Goal: Task Accomplishment & Management: Manage account settings

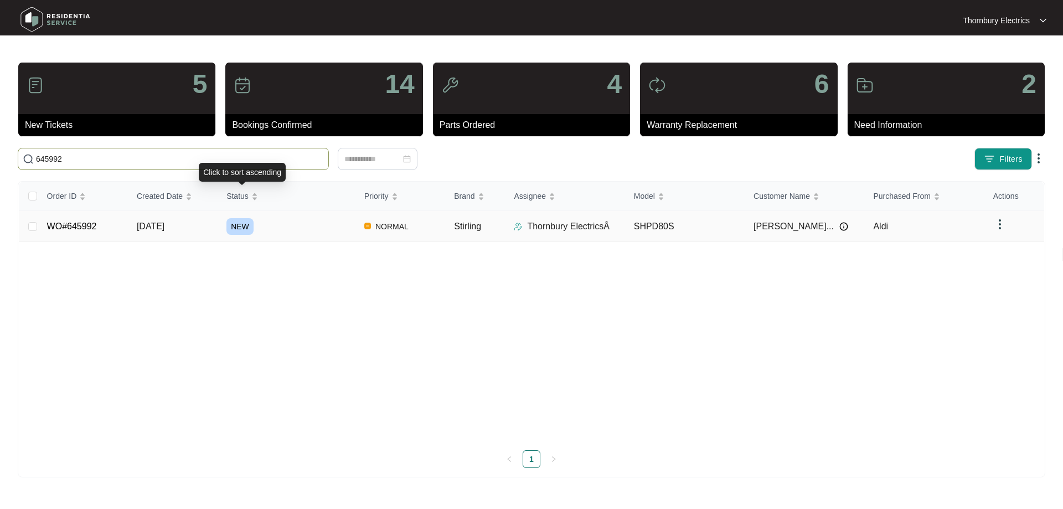
type input "645992"
click at [236, 227] on span "NEW" at bounding box center [239, 226] width 27 height 17
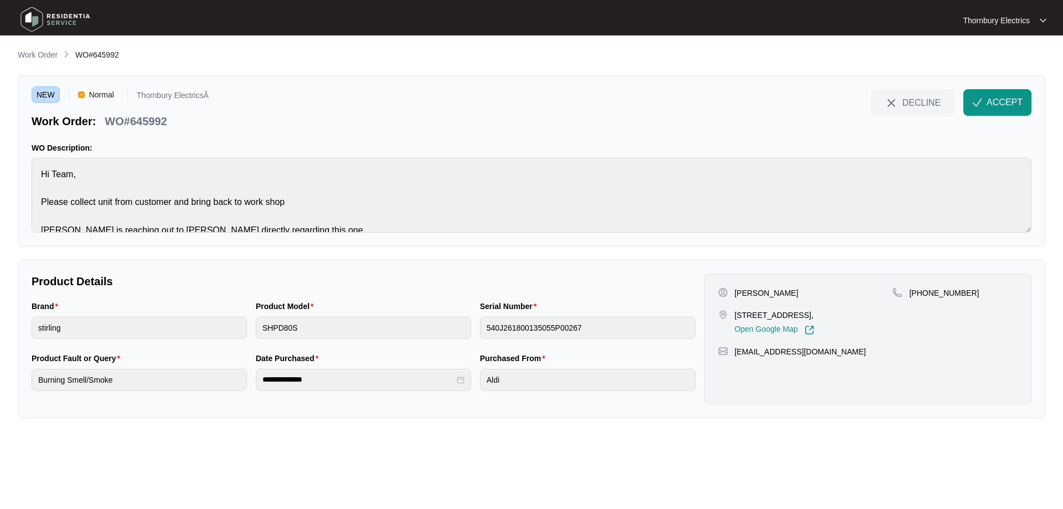
drag, startPoint x: 731, startPoint y: 317, endPoint x: 823, endPoint y: 316, distance: 92.4
click at [823, 316] on div "508/636 Newcastle Street, Leederville WA 6007, Open Google Map" at bounding box center [805, 321] width 175 height 25
copy div "508/636 Newcastle Street"
click at [1006, 98] on span "ACCEPT" at bounding box center [1004, 102] width 36 height 13
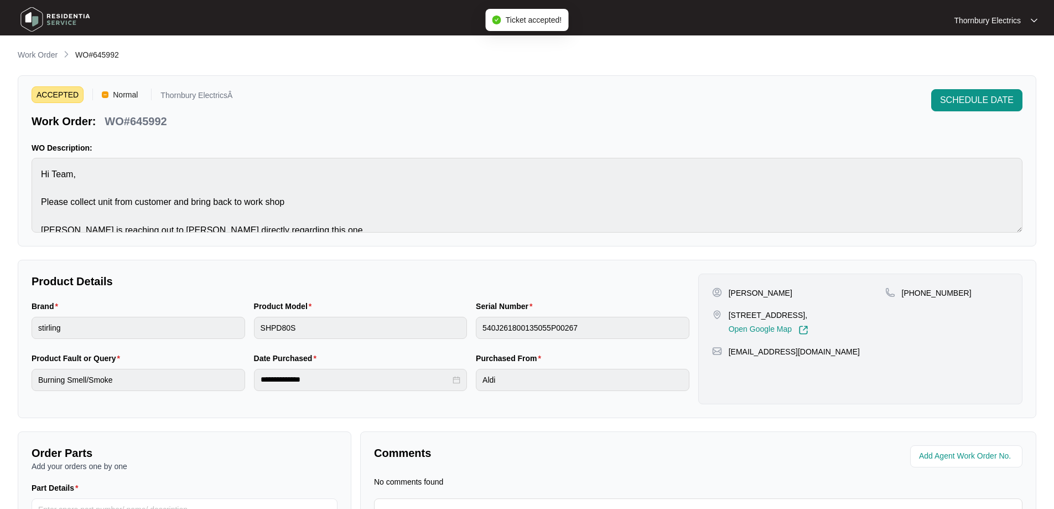
click at [153, 118] on p "WO#645992" at bounding box center [136, 120] width 62 height 15
copy p "645992"
click at [745, 290] on p "[PERSON_NAME]" at bounding box center [761, 292] width 64 height 11
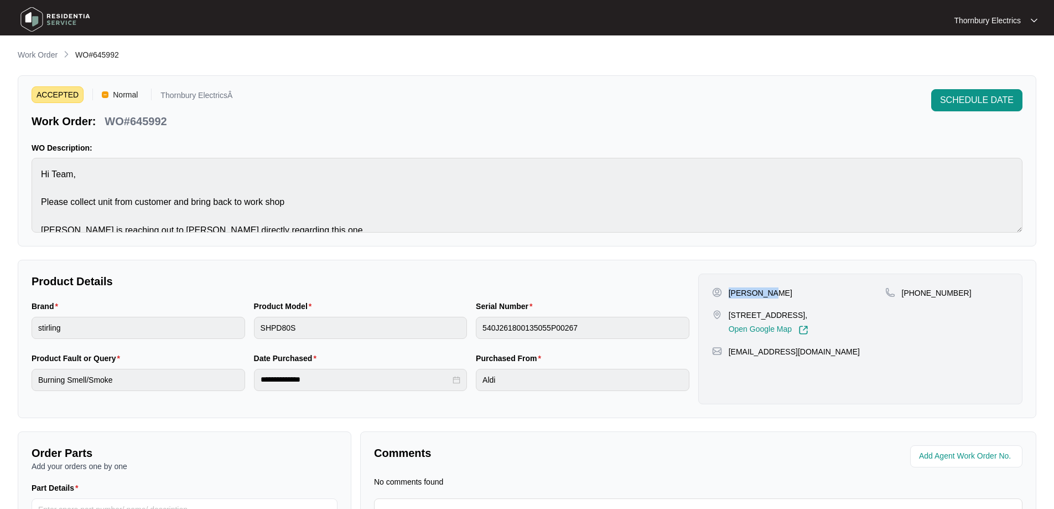
copy p "Zechariah"
click at [786, 292] on p "[PERSON_NAME]" at bounding box center [761, 292] width 64 height 11
click at [786, 291] on p "[PERSON_NAME]" at bounding box center [761, 292] width 64 height 11
copy p "Horvath"
drag, startPoint x: 800, startPoint y: 362, endPoint x: 724, endPoint y: 365, distance: 75.3
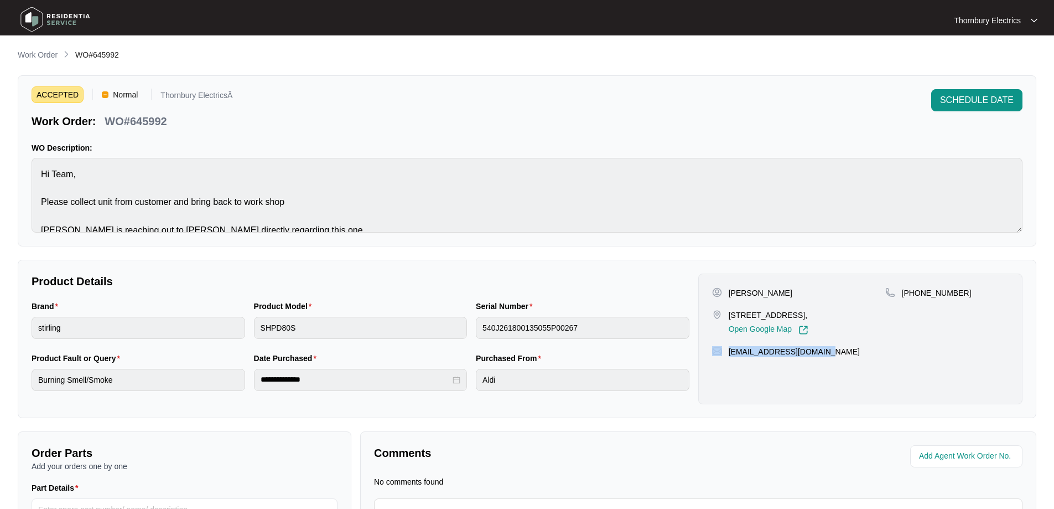
click at [724, 357] on div "[EMAIL_ADDRESS][DOMAIN_NAME]" at bounding box center [860, 351] width 297 height 11
copy div "[EMAIL_ADDRESS][DOMAIN_NAME]"
drag, startPoint x: 958, startPoint y: 296, endPoint x: 913, endPoint y: 305, distance: 46.3
click at [913, 305] on div "[PHONE_NUMBER]" at bounding box center [946, 311] width 123 height 48
copy p "1477820750"
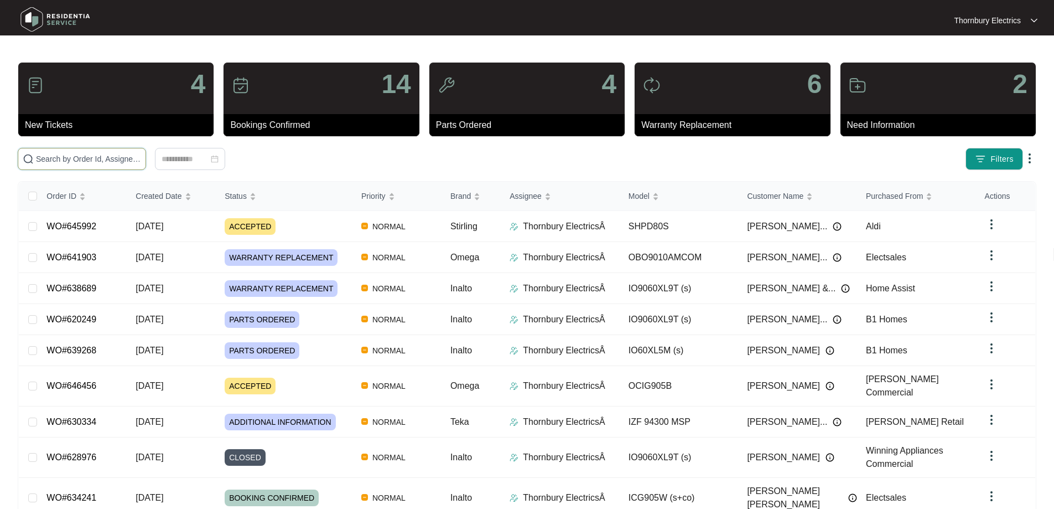
click at [141, 160] on input "text" at bounding box center [88, 159] width 105 height 12
paste input "645992"
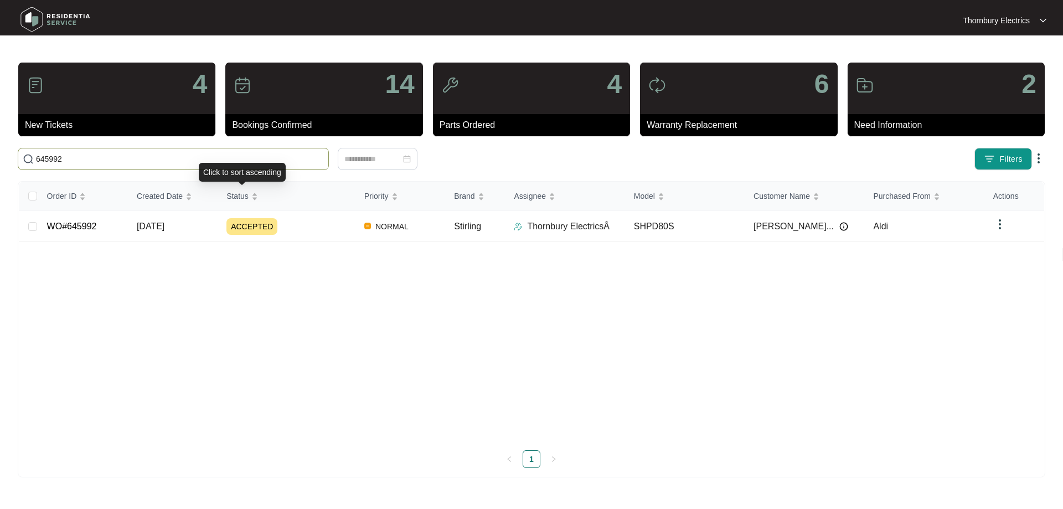
type input "645992"
click at [252, 222] on span "ACCEPTED" at bounding box center [251, 226] width 51 height 17
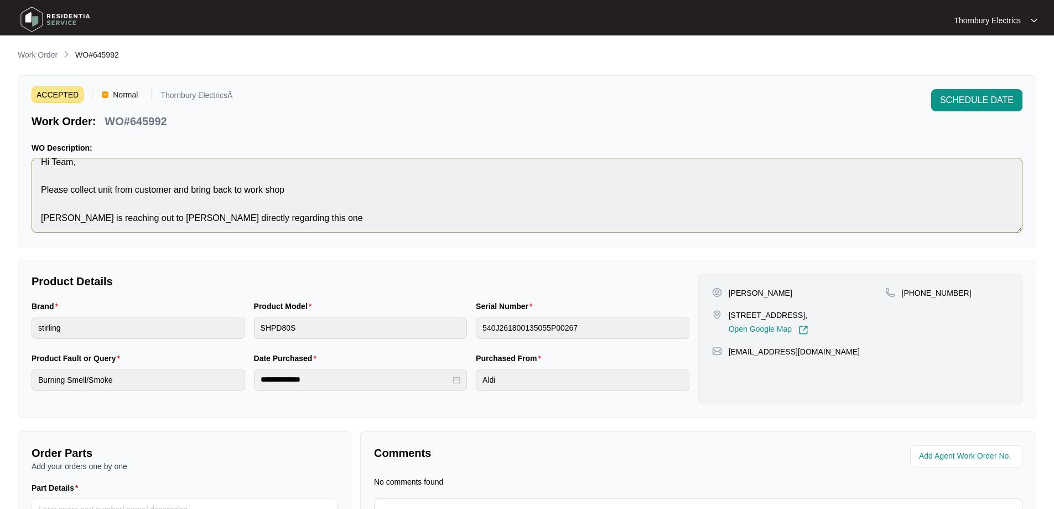
scroll to position [14, 0]
click at [992, 103] on span "SCHEDULE DATE" at bounding box center [977, 100] width 74 height 13
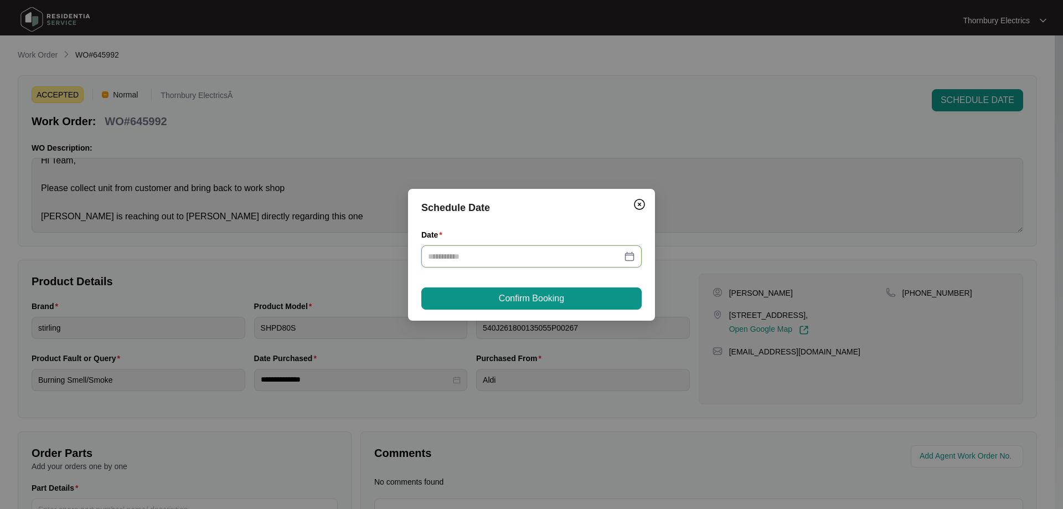
click at [535, 257] on input "Date" at bounding box center [525, 256] width 194 height 12
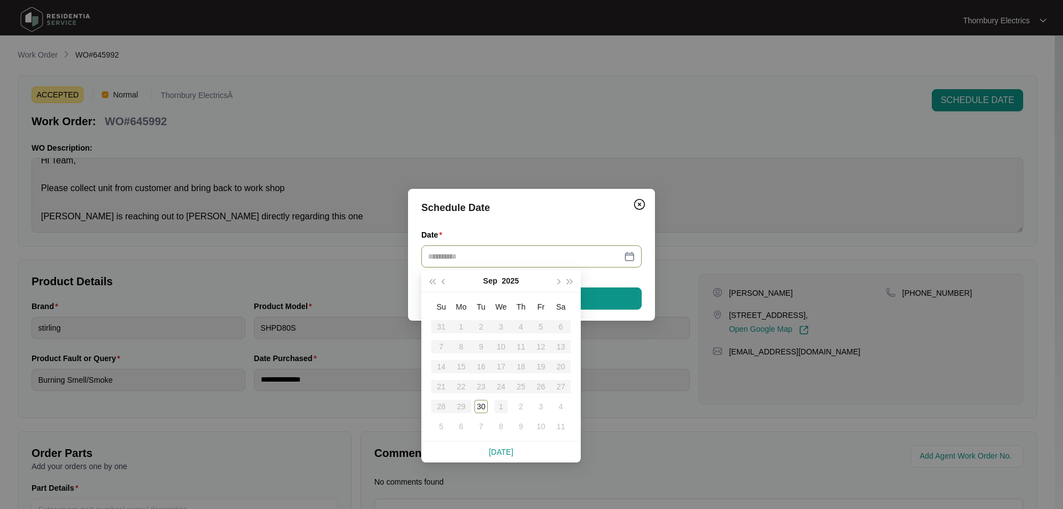
type input "**********"
click at [497, 405] on div "1" at bounding box center [500, 406] width 13 height 13
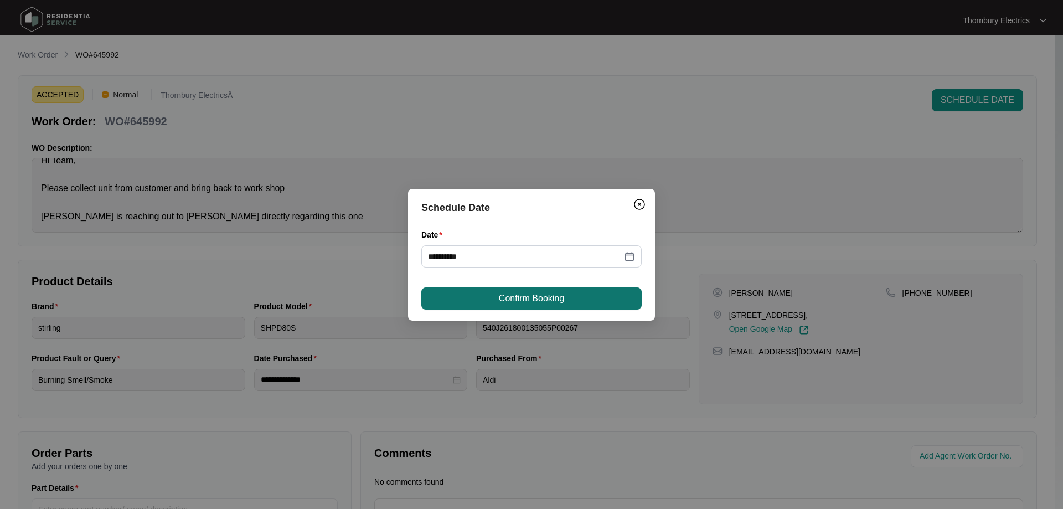
click at [575, 288] on button "Confirm Booking" at bounding box center [531, 298] width 220 height 22
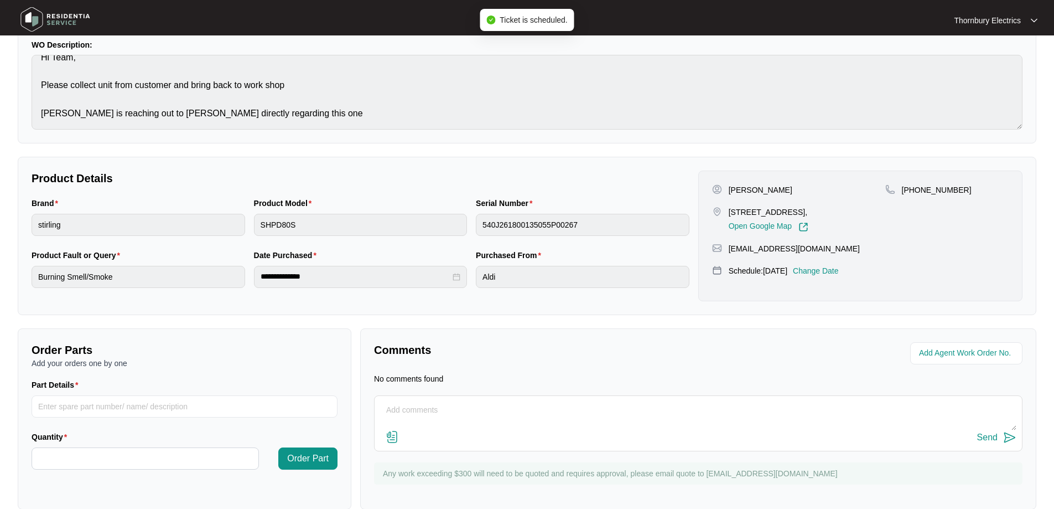
scroll to position [122, 0]
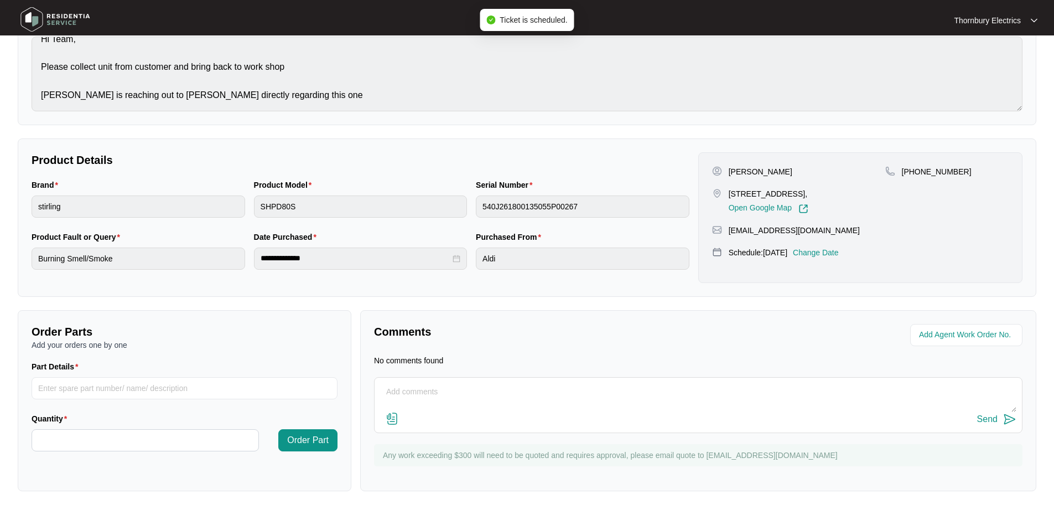
click at [524, 398] on textarea at bounding box center [698, 397] width 636 height 29
type textarea "This has been booked for tommorow ([DATE])"
click at [998, 416] on button "Send" at bounding box center [996, 419] width 39 height 15
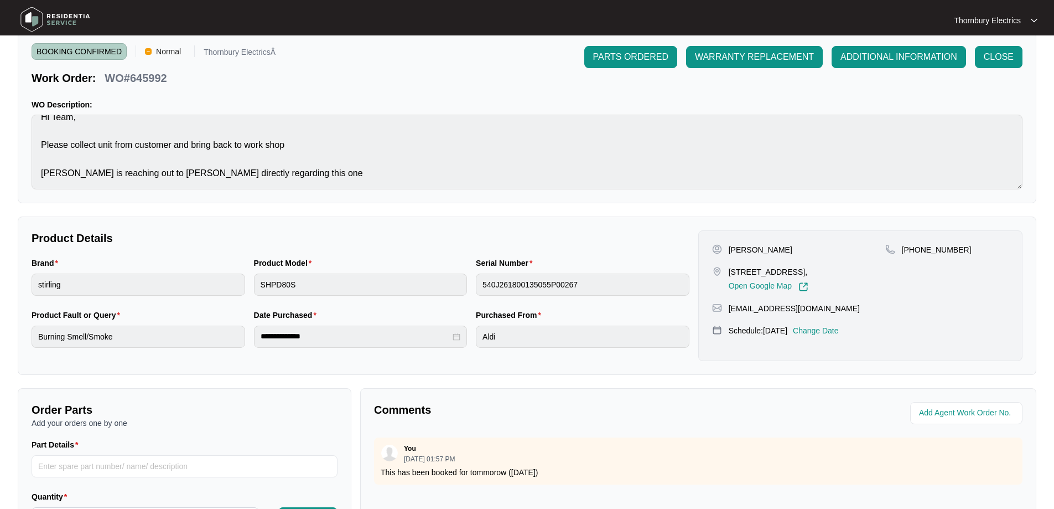
scroll to position [0, 0]
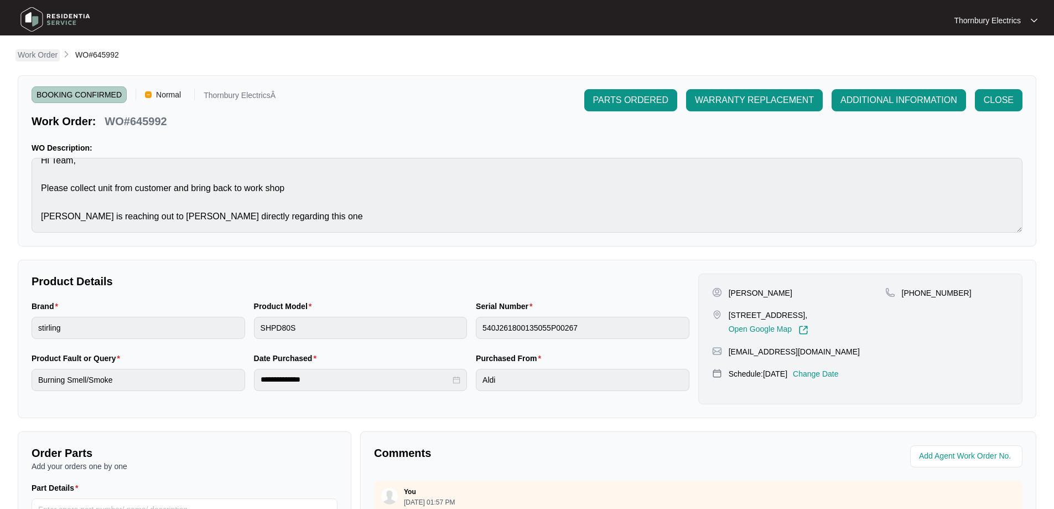
click at [49, 58] on p "Work Order" at bounding box center [38, 54] width 40 height 11
